Goal: Navigation & Orientation: Find specific page/section

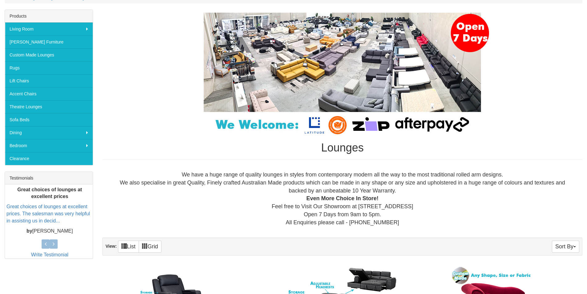
scroll to position [103, 0]
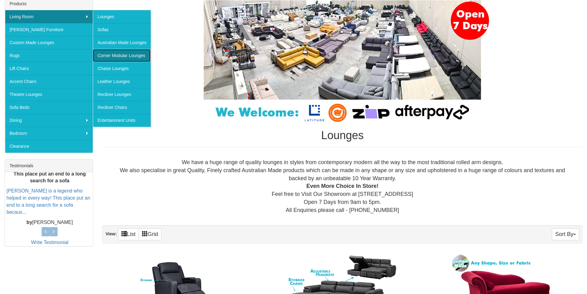
click at [109, 52] on link "Corner Modular Lounges" at bounding box center [122, 55] width 58 height 13
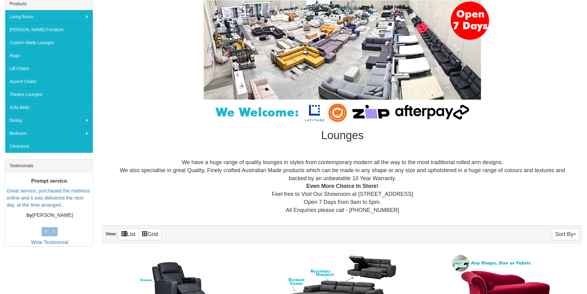
scroll to position [103, 0]
click at [48, 95] on link "Theatre Lounges" at bounding box center [49, 94] width 88 height 13
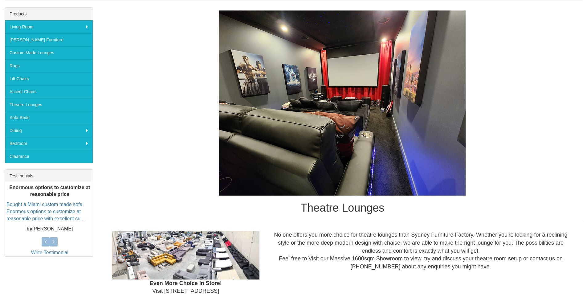
scroll to position [123, 0]
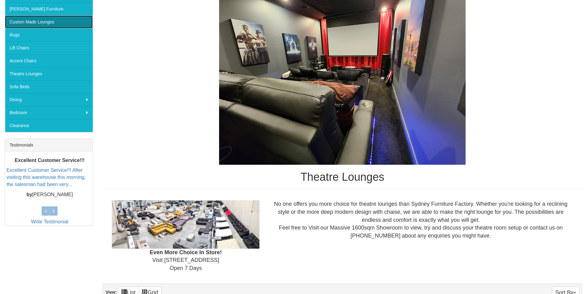
click at [53, 24] on link "Custom Made Lounges" at bounding box center [49, 21] width 88 height 13
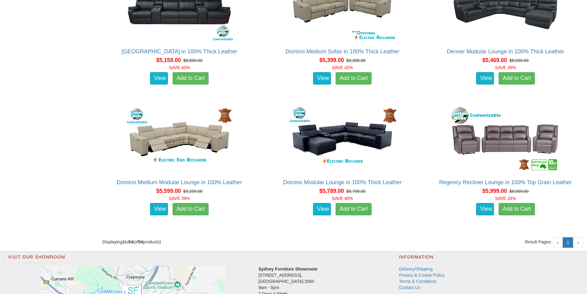
scroll to position [2569, 0]
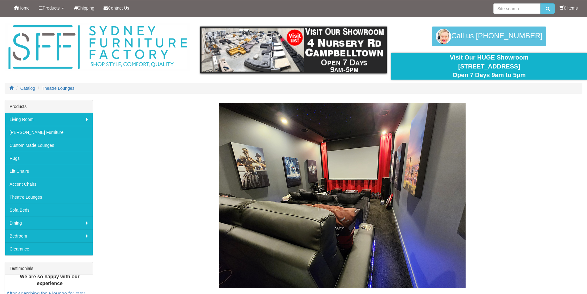
scroll to position [123, 0]
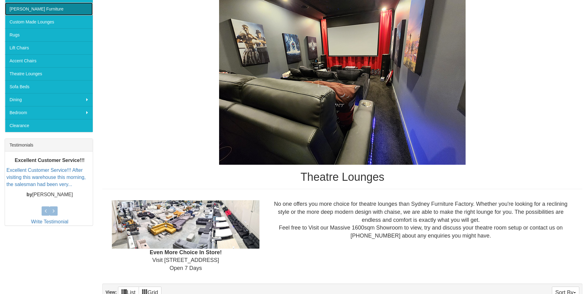
click at [31, 8] on link "[PERSON_NAME] Furniture" at bounding box center [49, 8] width 88 height 13
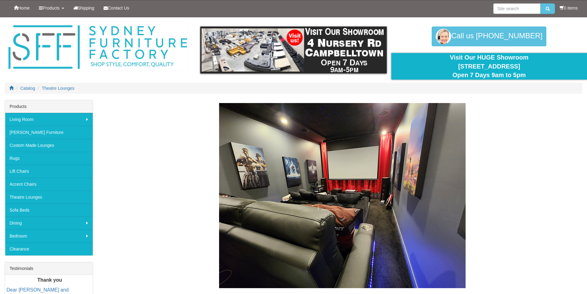
scroll to position [123, 0]
